Goal: Check status

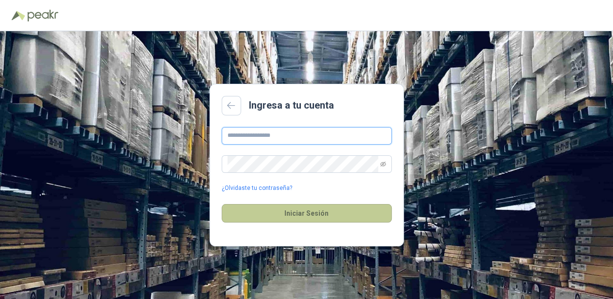
type input "**********"
click at [303, 214] on button "Iniciar Sesión" at bounding box center [307, 213] width 170 height 18
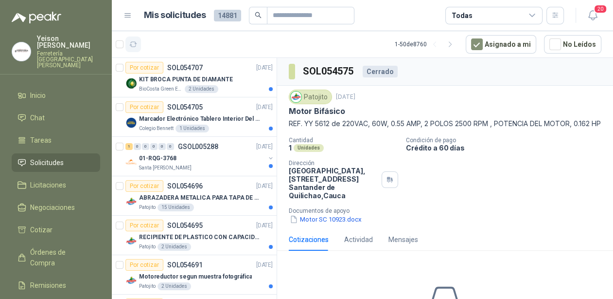
click at [137, 41] on icon "button" at bounding box center [133, 44] width 8 height 8
click at [135, 45] on icon "button" at bounding box center [133, 44] width 8 height 8
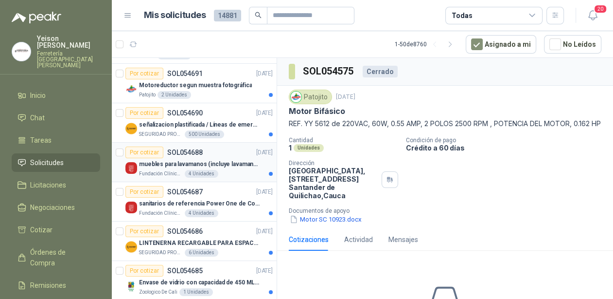
scroll to position [195, 0]
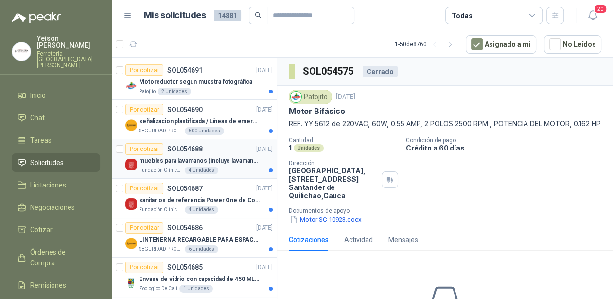
click at [208, 166] on div "4 Unidades" at bounding box center [202, 170] width 34 height 8
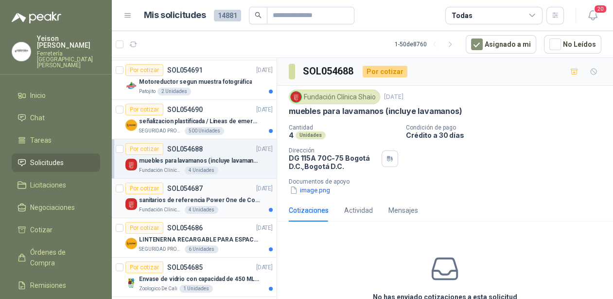
click at [204, 191] on div "Por cotizar SOL054687 [DATE]" at bounding box center [198, 188] width 147 height 12
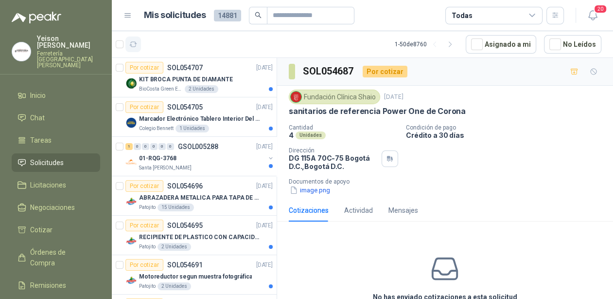
click at [138, 43] on button "button" at bounding box center [133, 44] width 16 height 16
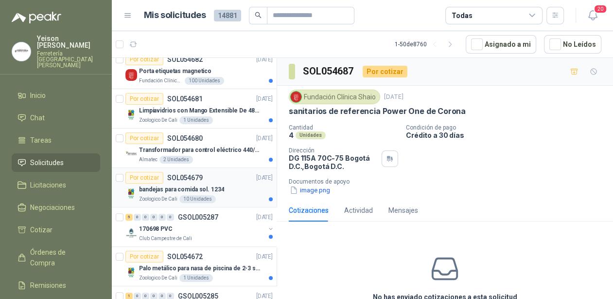
scroll to position [584, 0]
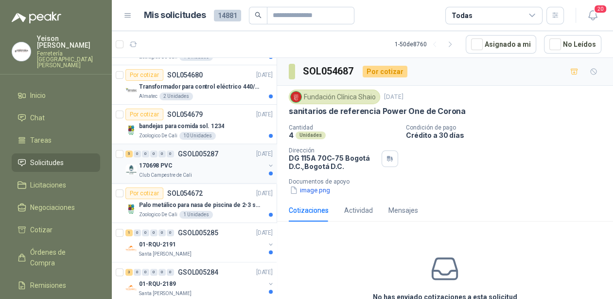
click at [208, 171] on div "Club Campestre de Cali" at bounding box center [202, 175] width 126 height 8
